Goal: Task Accomplishment & Management: Manage account settings

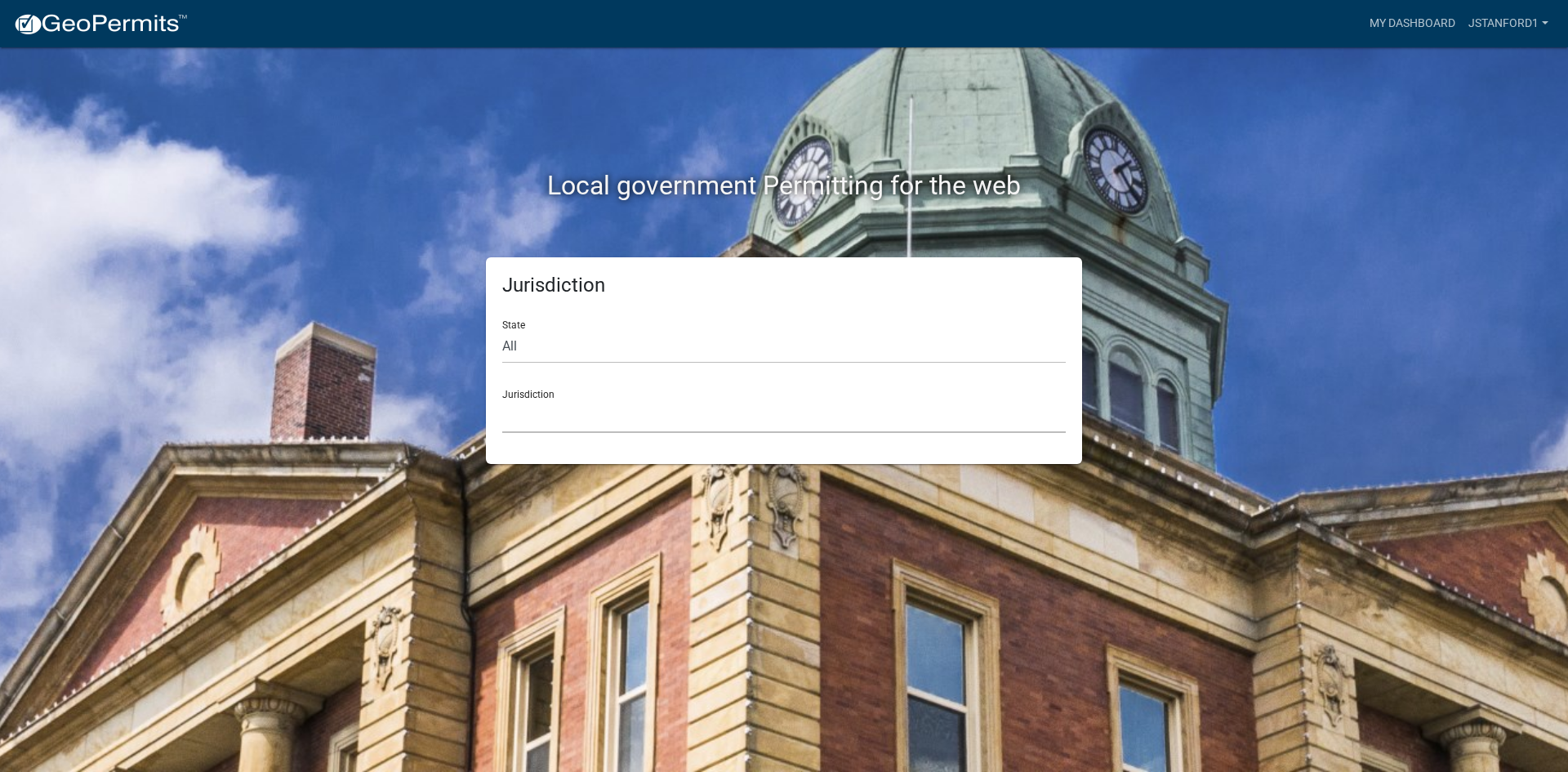
click at [520, 420] on select "[GEOGRAPHIC_DATA], [US_STATE] [GEOGRAPHIC_DATA], [US_STATE][PERSON_NAME][GEOGRA…" at bounding box center [784, 415] width 564 height 34
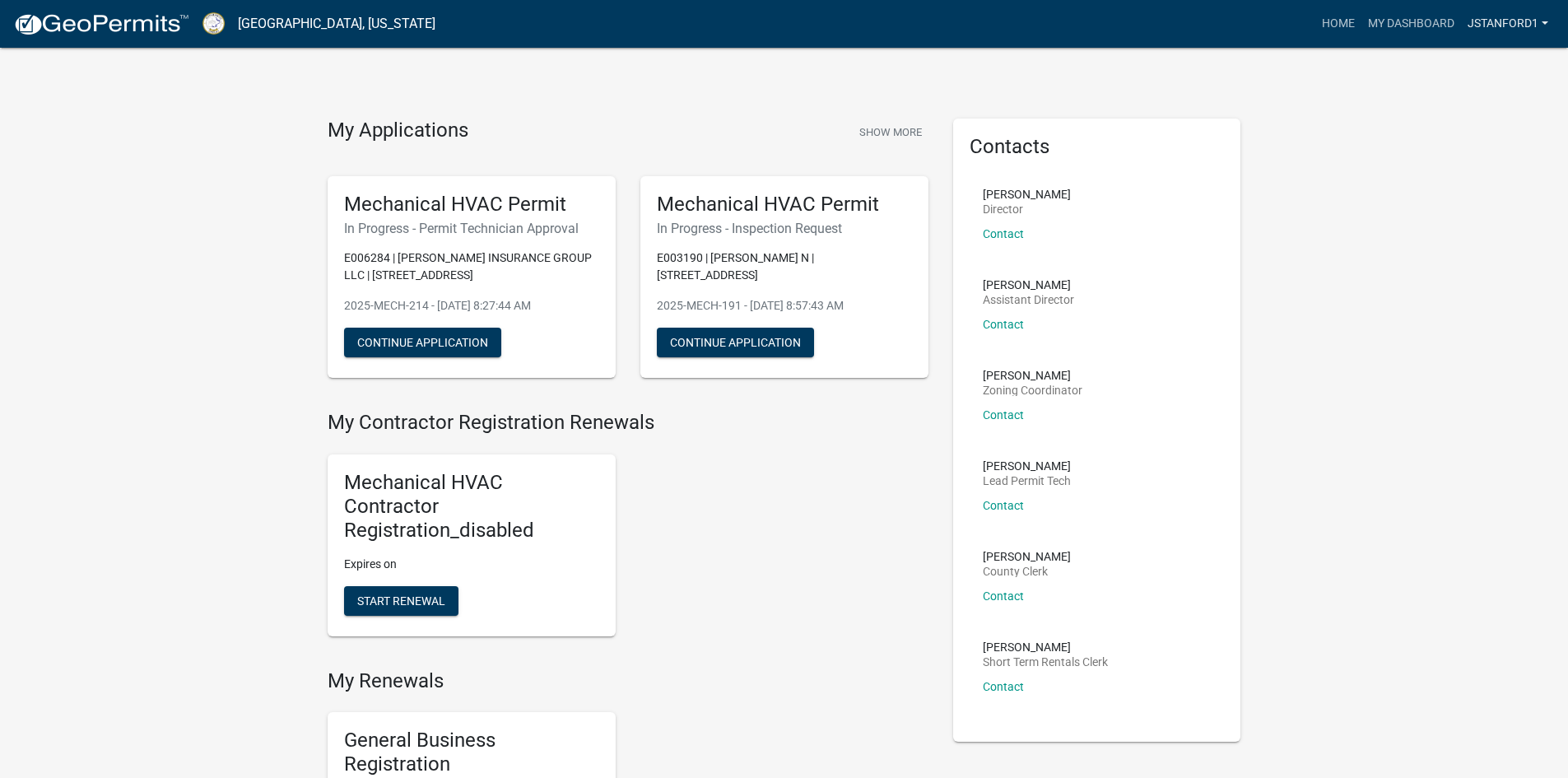
click at [1501, 22] on link "Jstanford1" at bounding box center [1508, 23] width 94 height 31
click at [1468, 164] on link "Logout" at bounding box center [1484, 160] width 141 height 40
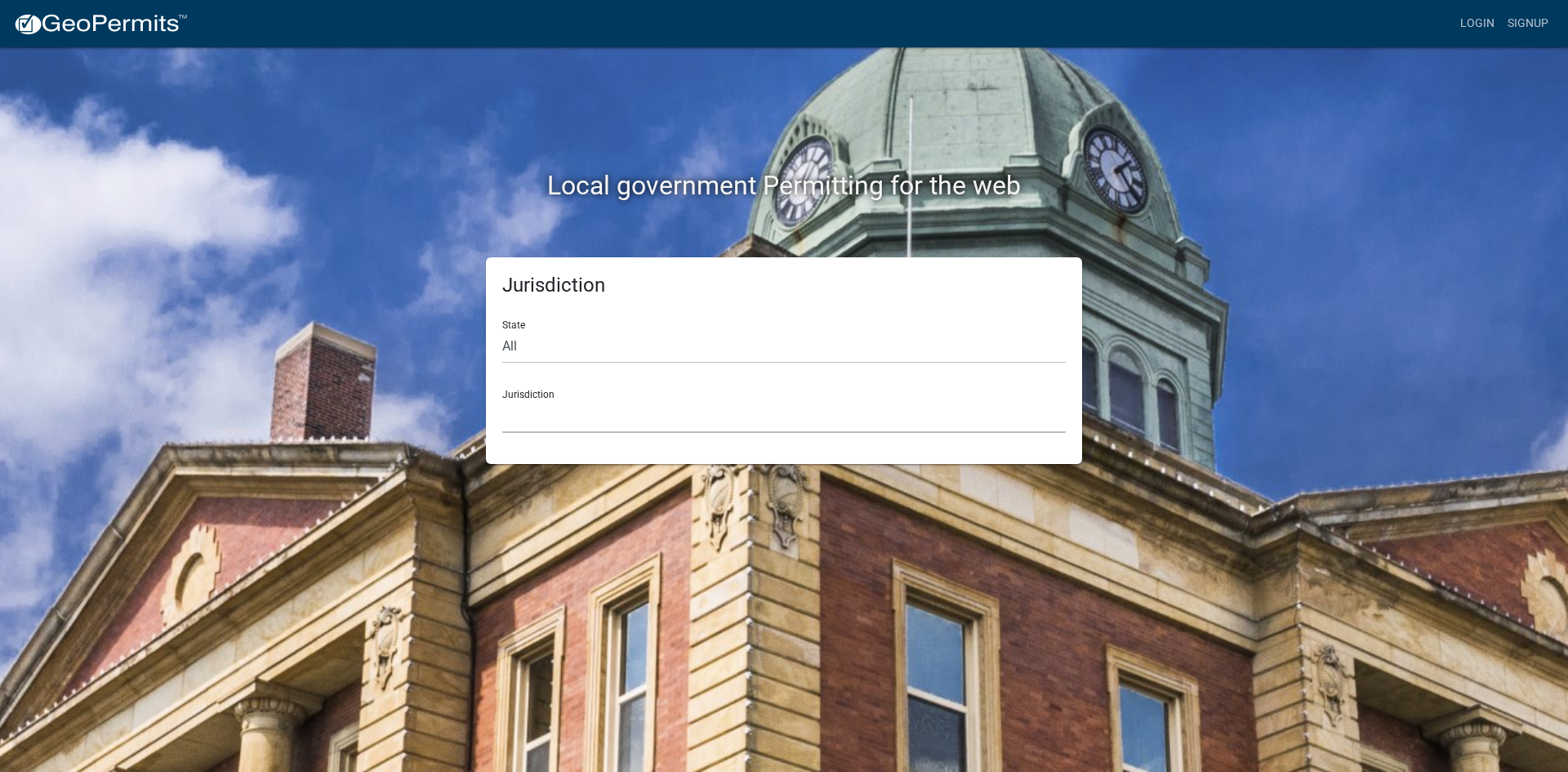
click at [645, 419] on select "[GEOGRAPHIC_DATA], [US_STATE] [GEOGRAPHIC_DATA], [US_STATE][PERSON_NAME][GEOGRA…" at bounding box center [784, 415] width 564 height 34
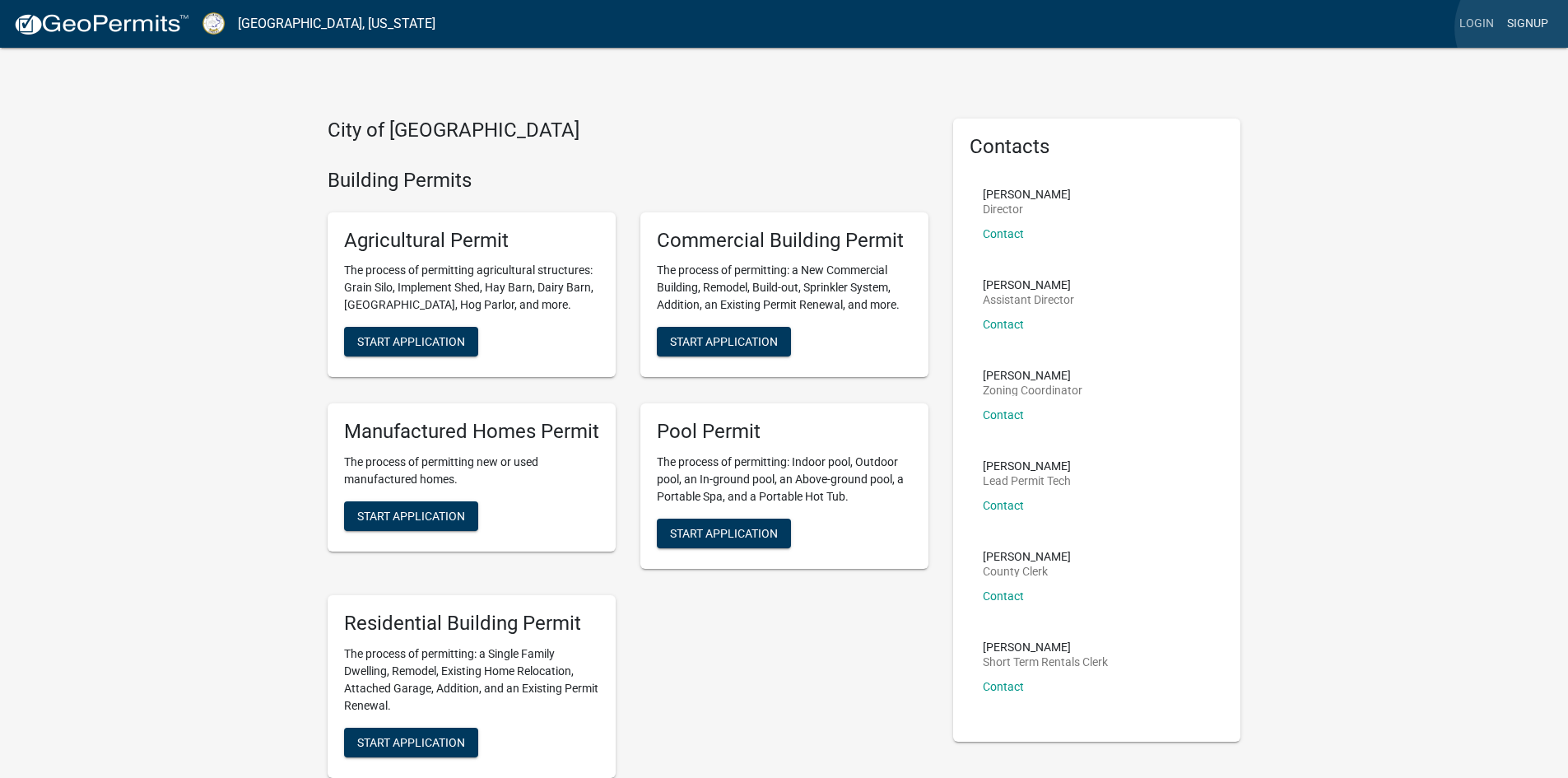
click at [1522, 28] on link "Signup" at bounding box center [1528, 23] width 54 height 31
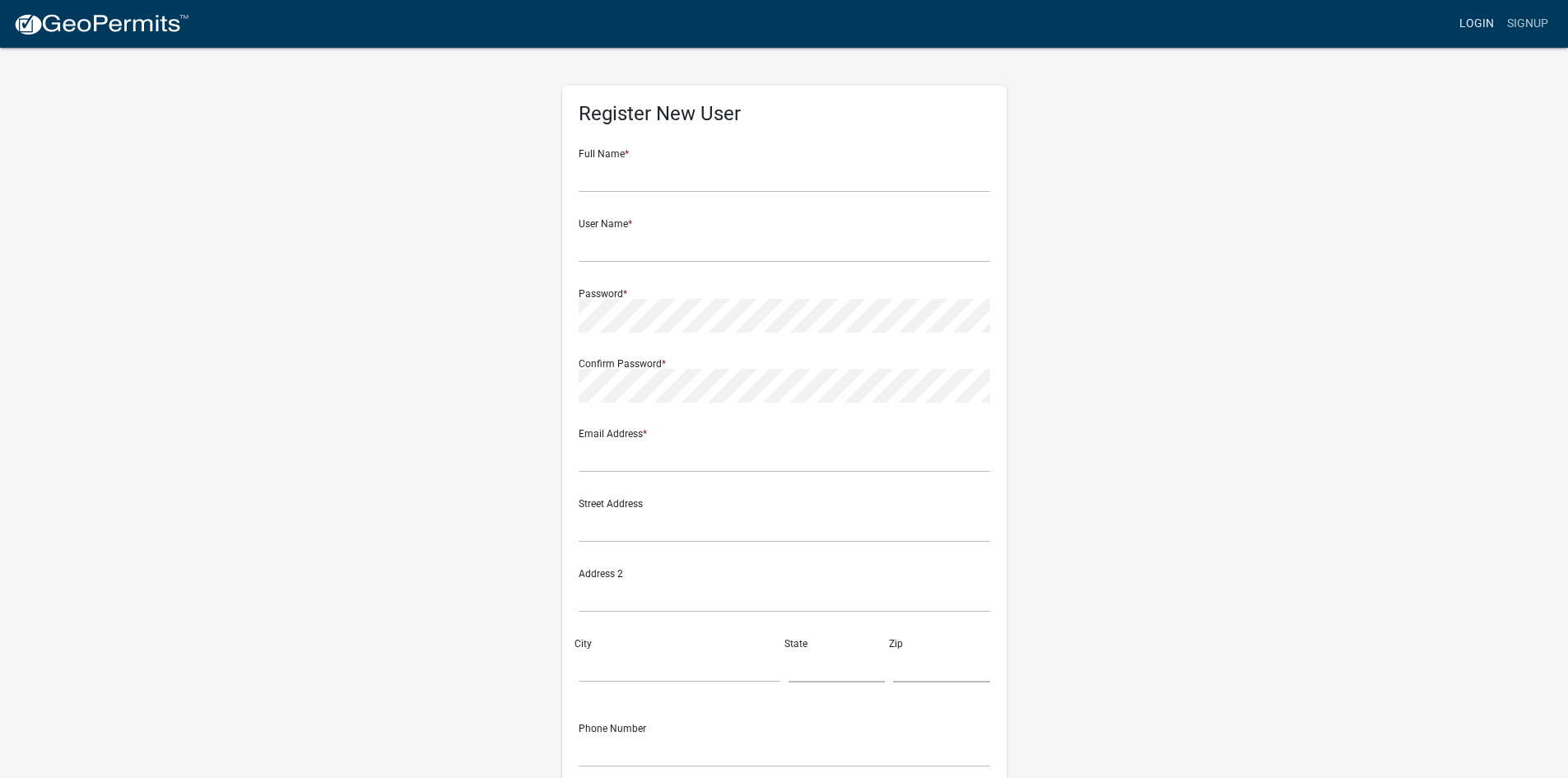
click at [1473, 22] on link "Login" at bounding box center [1477, 23] width 48 height 31
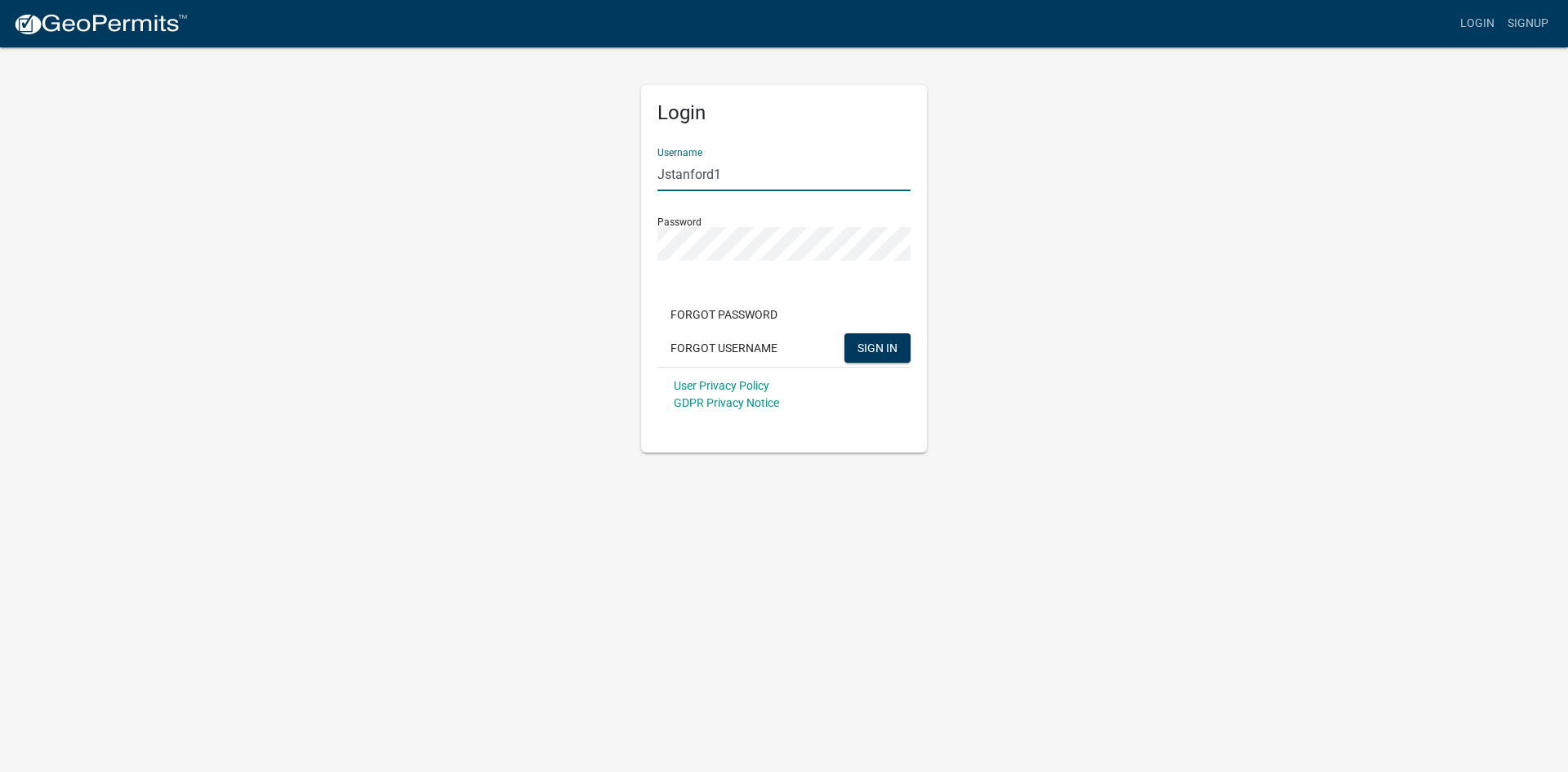
drag, startPoint x: 732, startPoint y: 175, endPoint x: 634, endPoint y: 179, distance: 98.1
click at [634, 179] on div "Login Username Jstanford1 Password Forgot Password Forgot Username SIGN IN User…" at bounding box center [784, 249] width 310 height 407
type input "skitchen"
click at [589, 243] on div "Login Username skitchen Password Forgot Password Forgot Username SIGN IN User P…" at bounding box center [784, 249] width 931 height 407
drag, startPoint x: 1083, startPoint y: 538, endPoint x: 1045, endPoint y: 521, distance: 41.6
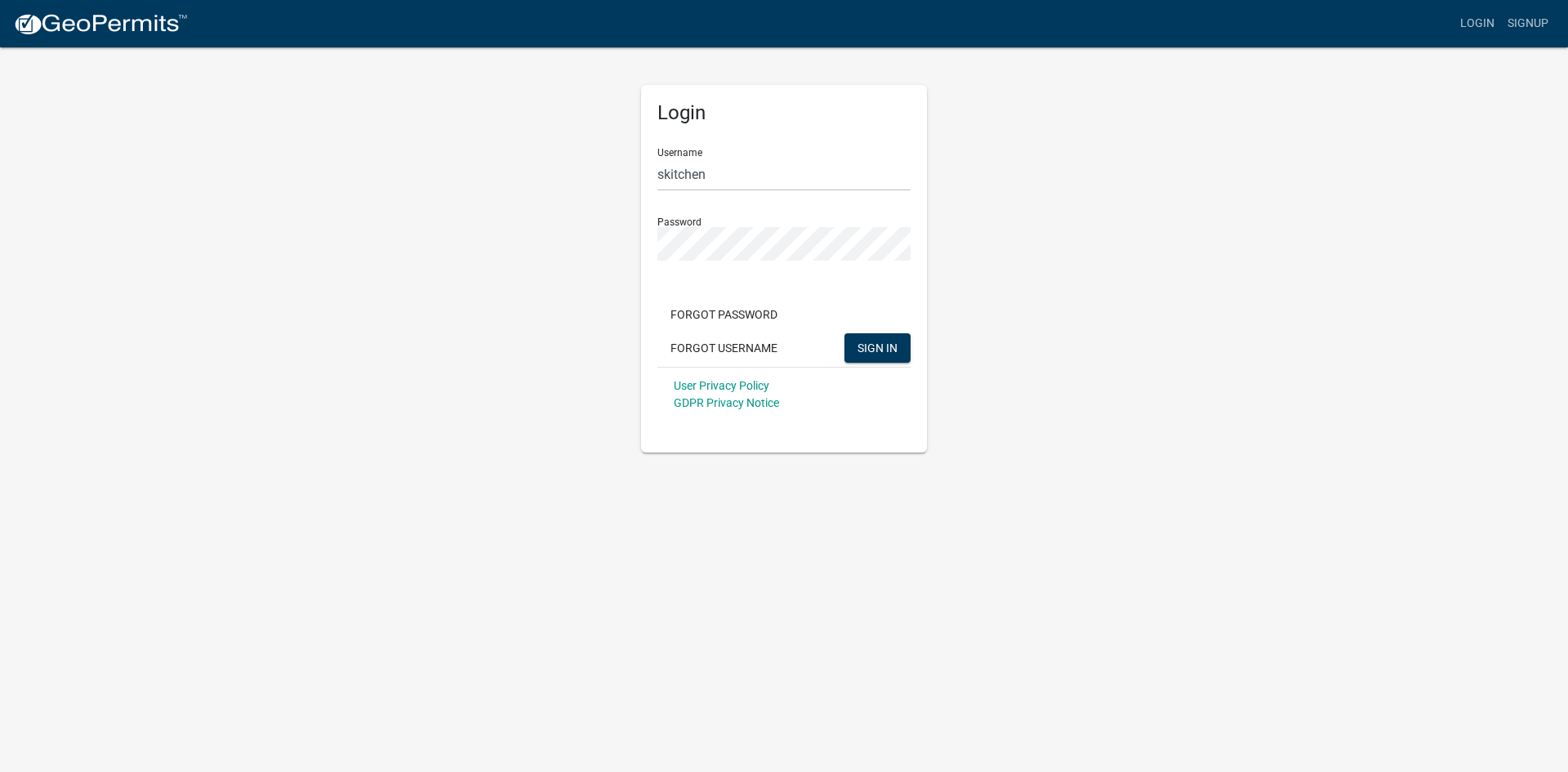
click at [1078, 538] on body "Internet Explorer does NOT work with GeoPermits. Get a new browser for more sec…" at bounding box center [784, 386] width 1568 height 772
click at [873, 347] on span "SIGN IN" at bounding box center [878, 347] width 40 height 13
